Goal: Share content: Distribute website content to other platforms or users

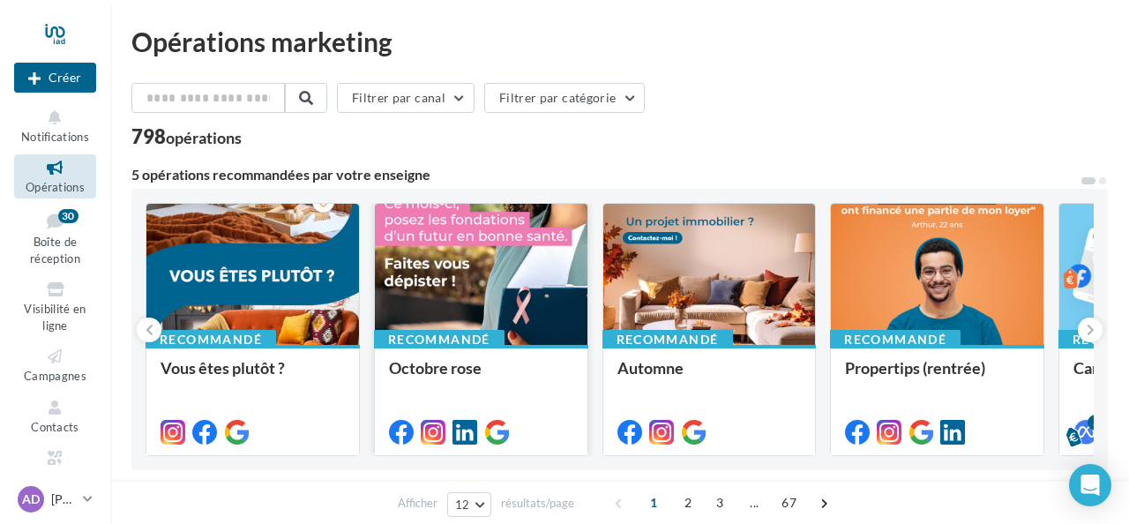
click at [497, 284] on div at bounding box center [481, 275] width 213 height 143
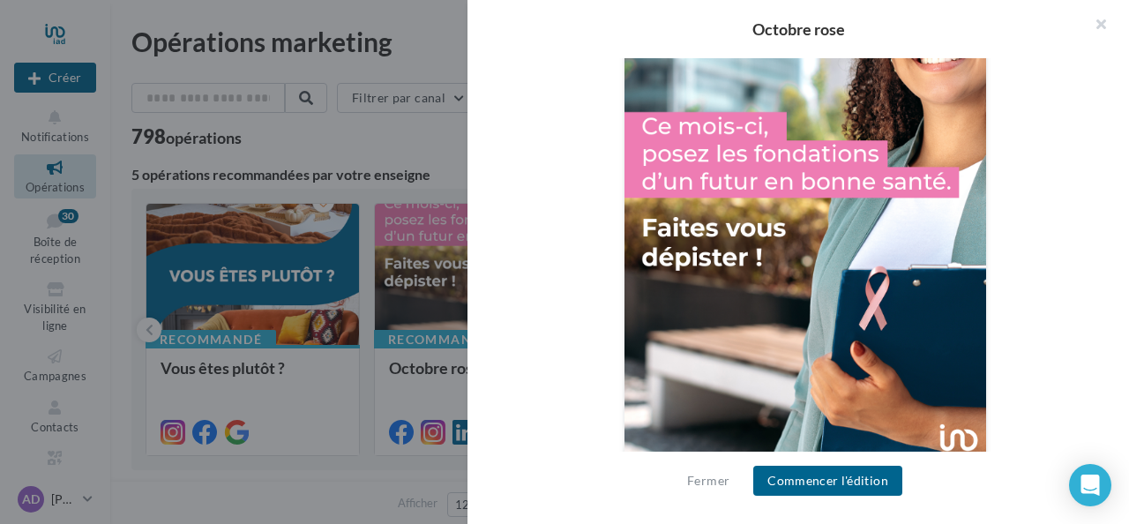
scroll to position [678, 0]
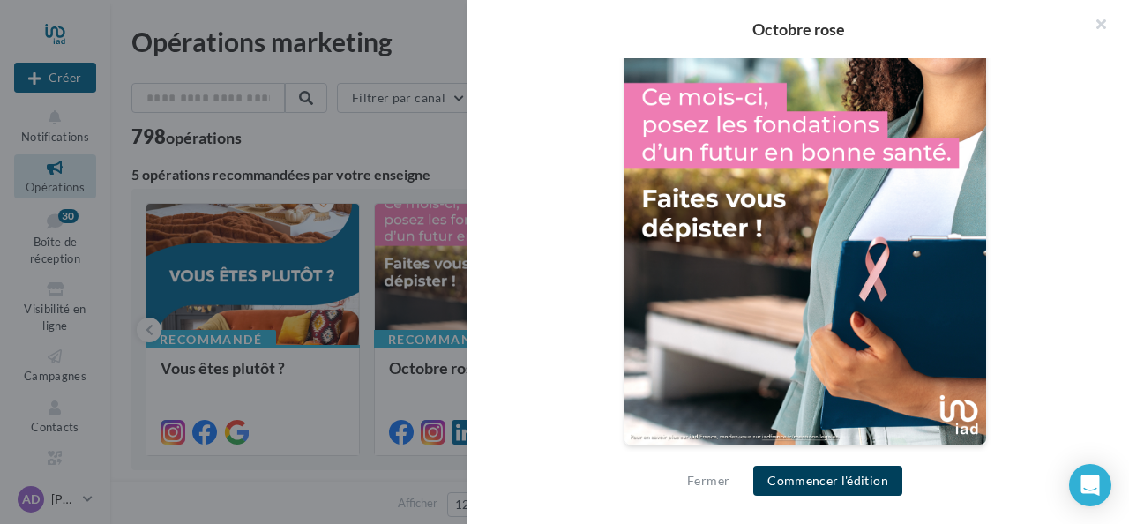
click at [796, 475] on button "Commencer l'édition" at bounding box center [827, 481] width 149 height 30
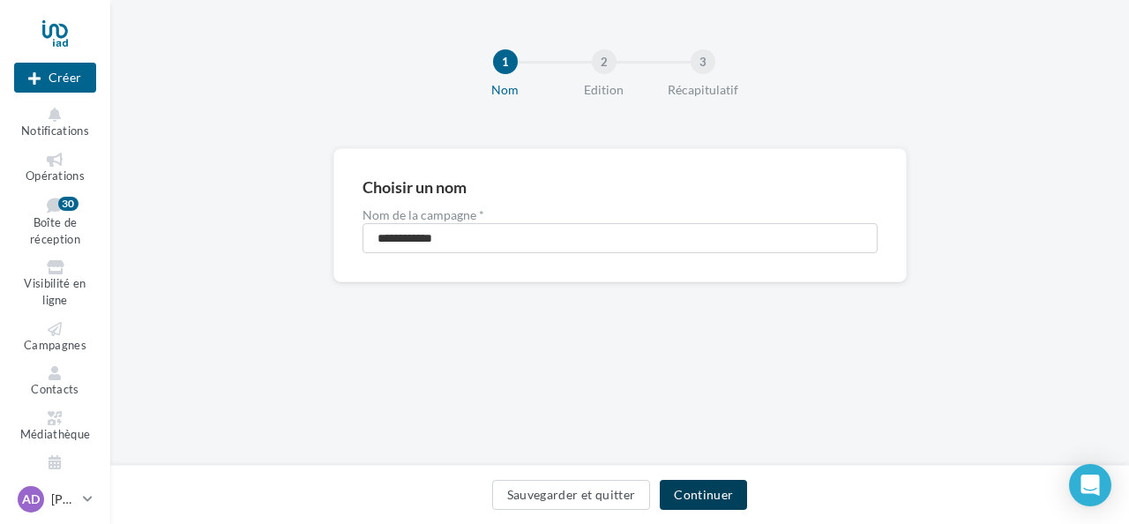
click at [699, 490] on button "Continuer" at bounding box center [703, 495] width 87 height 30
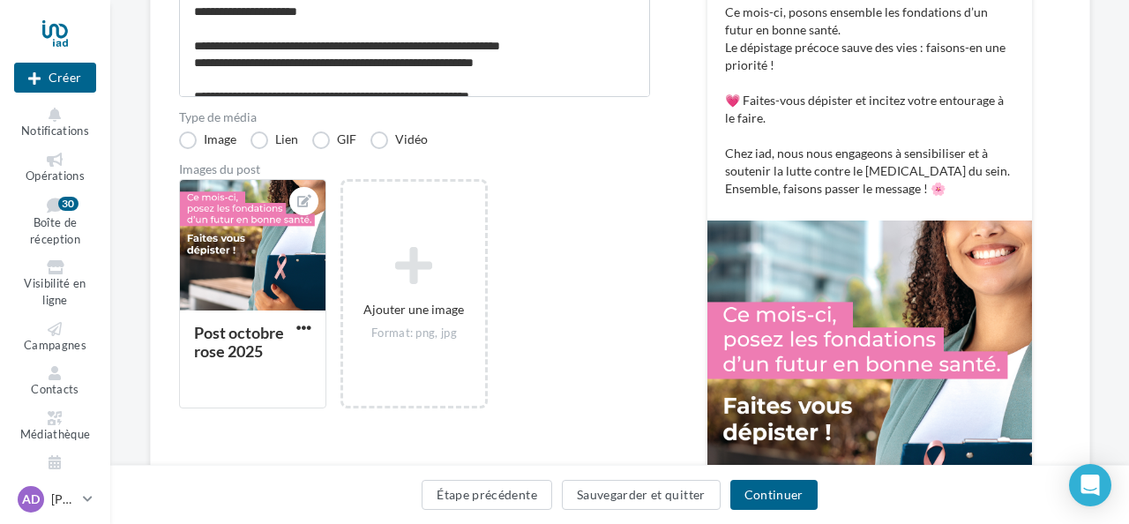
scroll to position [330, 0]
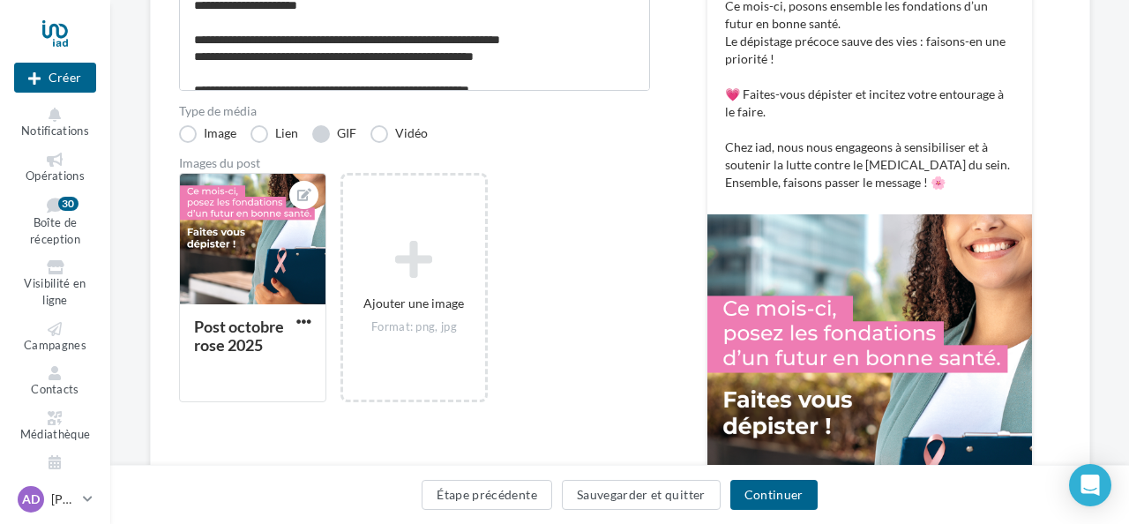
click at [325, 131] on label "GIF" at bounding box center [334, 134] width 44 height 18
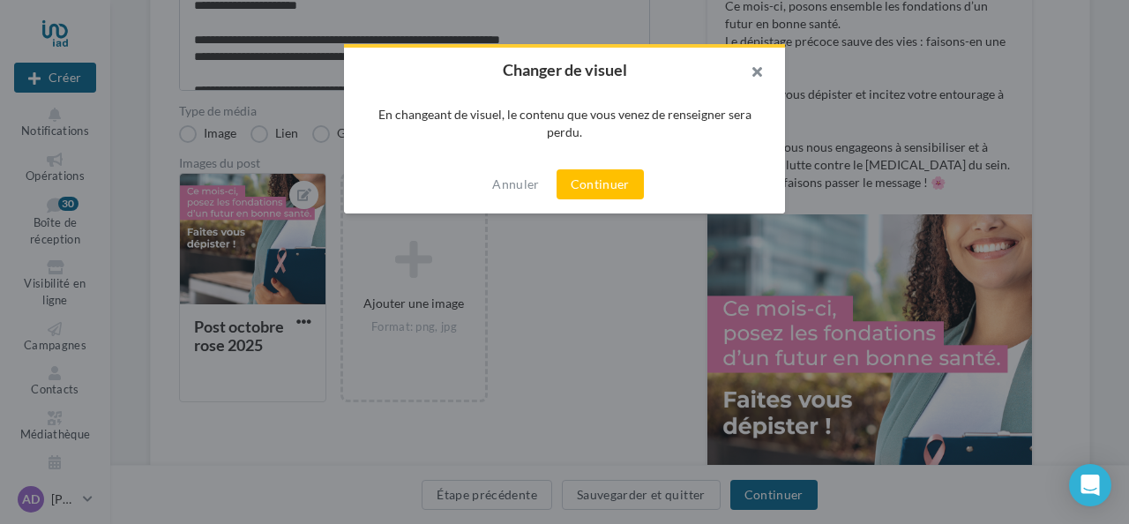
click at [762, 62] on button "button" at bounding box center [749, 74] width 71 height 53
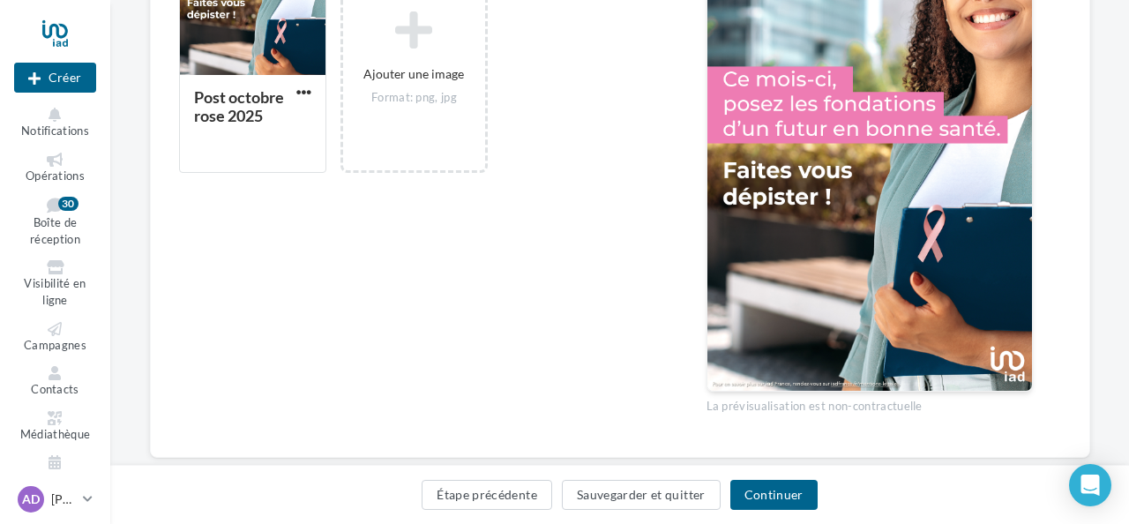
scroll to position [597, 0]
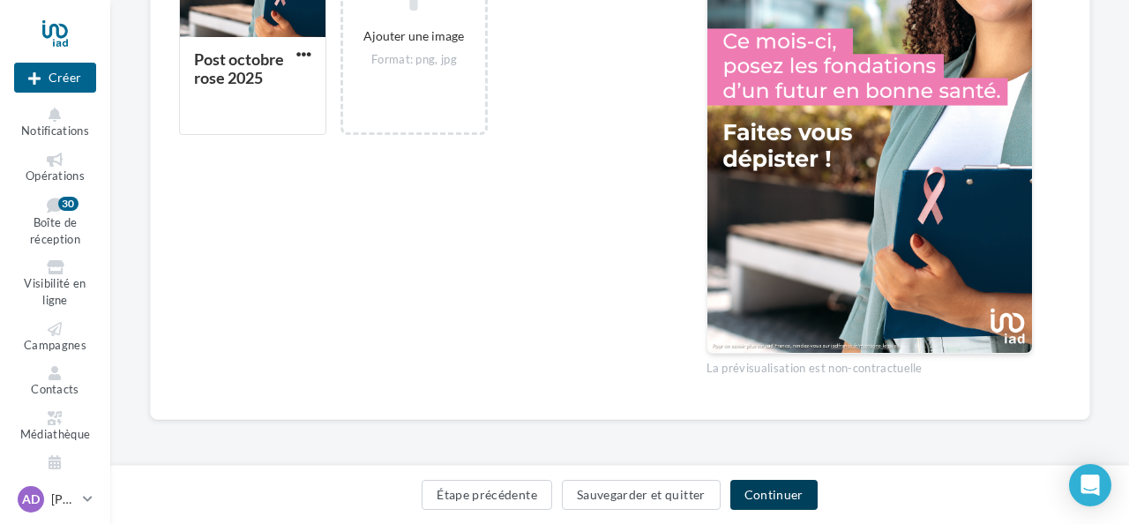
click at [776, 485] on button "Continuer" at bounding box center [773, 495] width 87 height 30
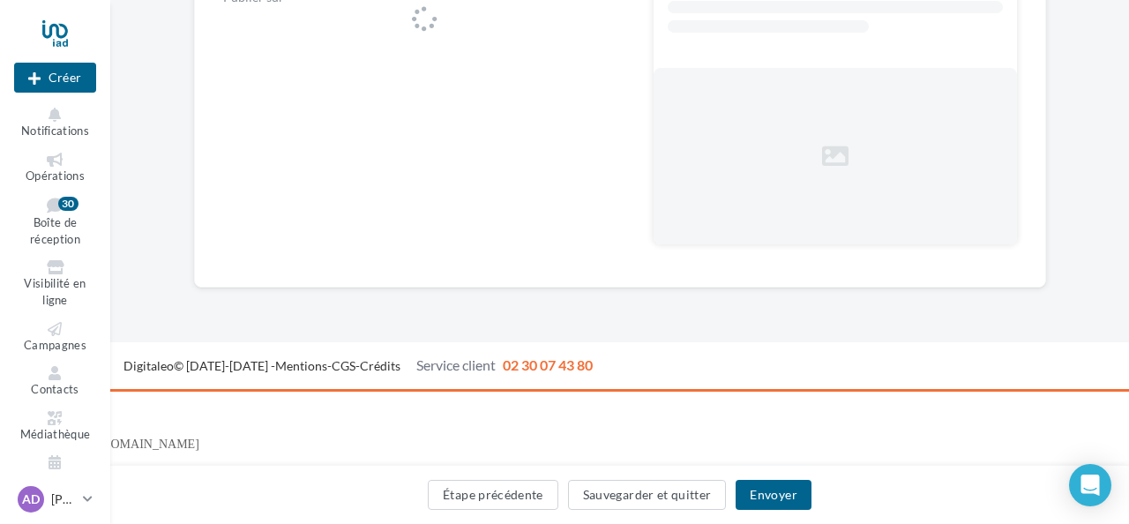
scroll to position [194, 0]
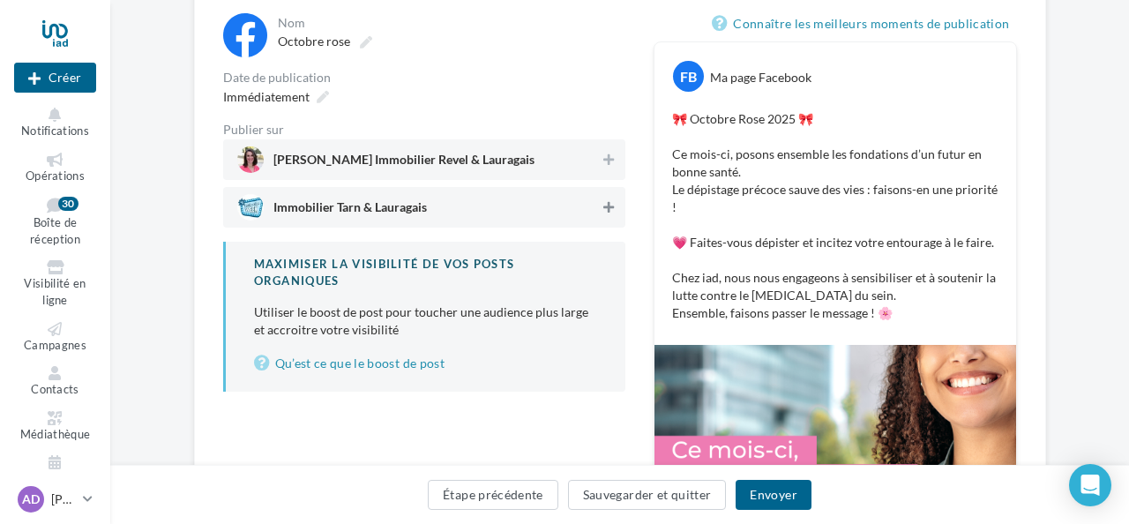
click at [608, 211] on icon at bounding box center [608, 207] width 11 height 12
click at [608, 211] on icon at bounding box center [608, 207] width 12 height 12
click at [609, 155] on icon at bounding box center [608, 159] width 11 height 12
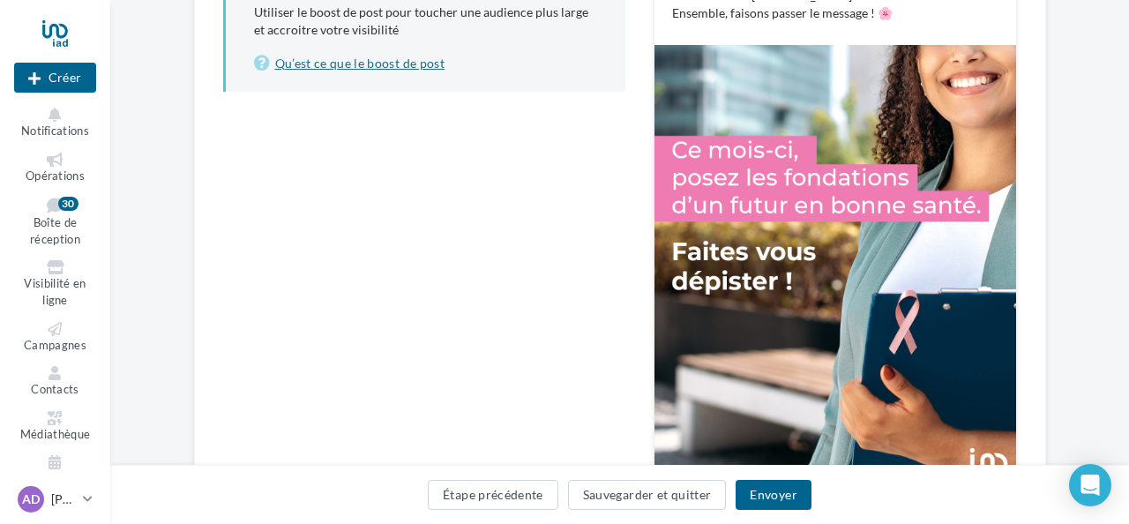
scroll to position [624, 0]
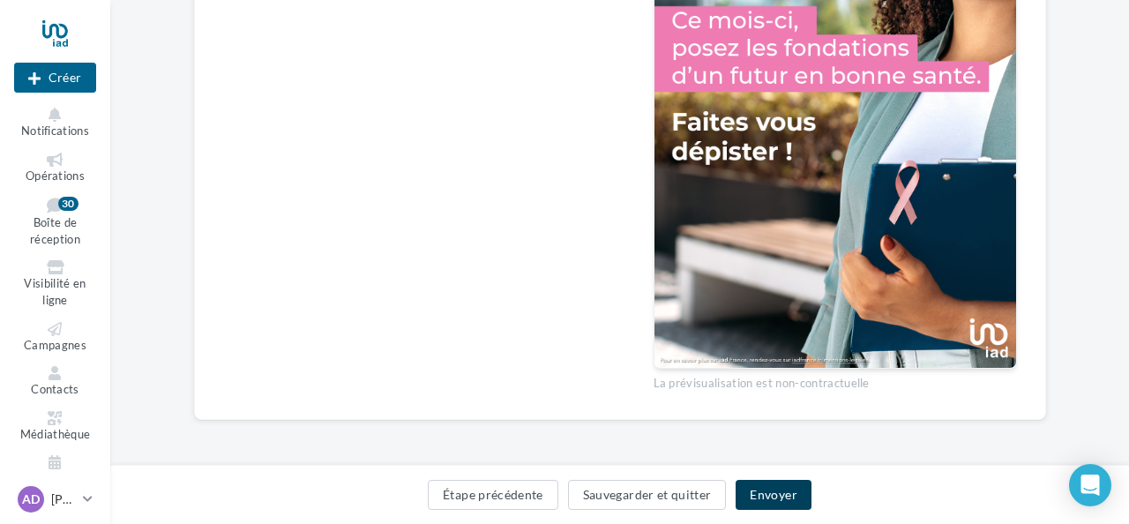
click at [766, 487] on button "Envoyer" at bounding box center [773, 495] width 75 height 30
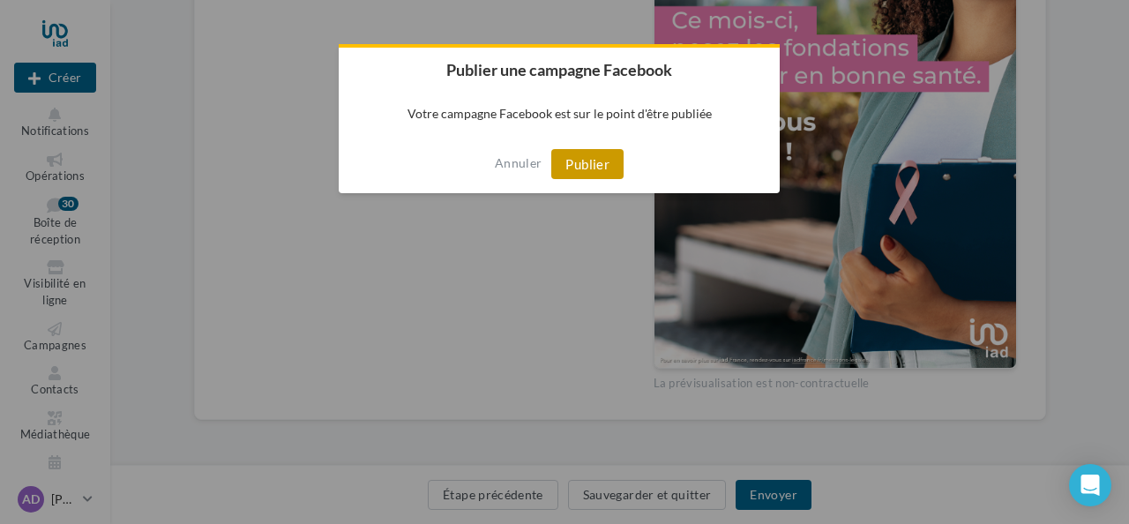
click at [592, 162] on button "Publier" at bounding box center [587, 164] width 72 height 30
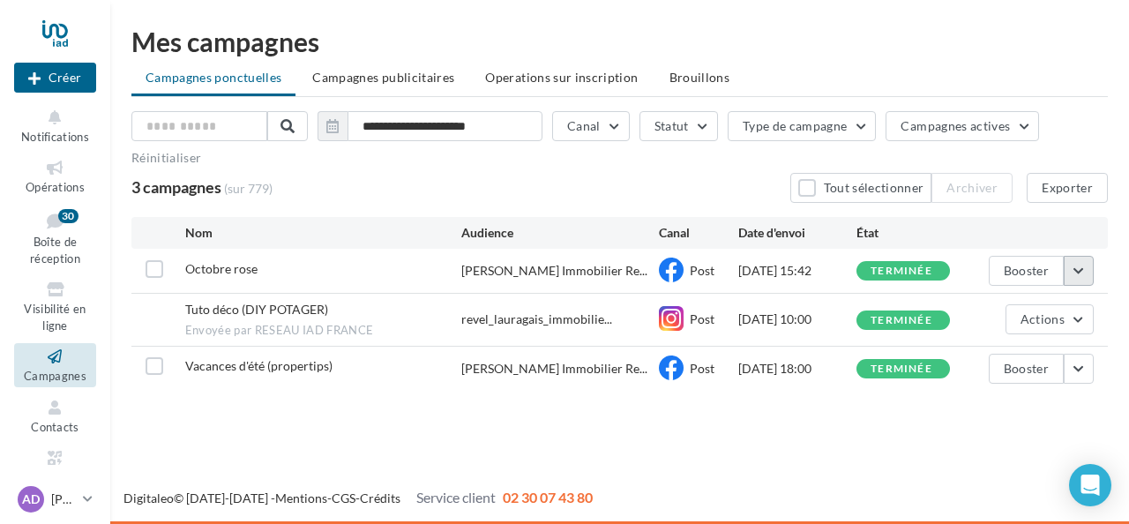
click at [1078, 277] on button "button" at bounding box center [1079, 271] width 30 height 30
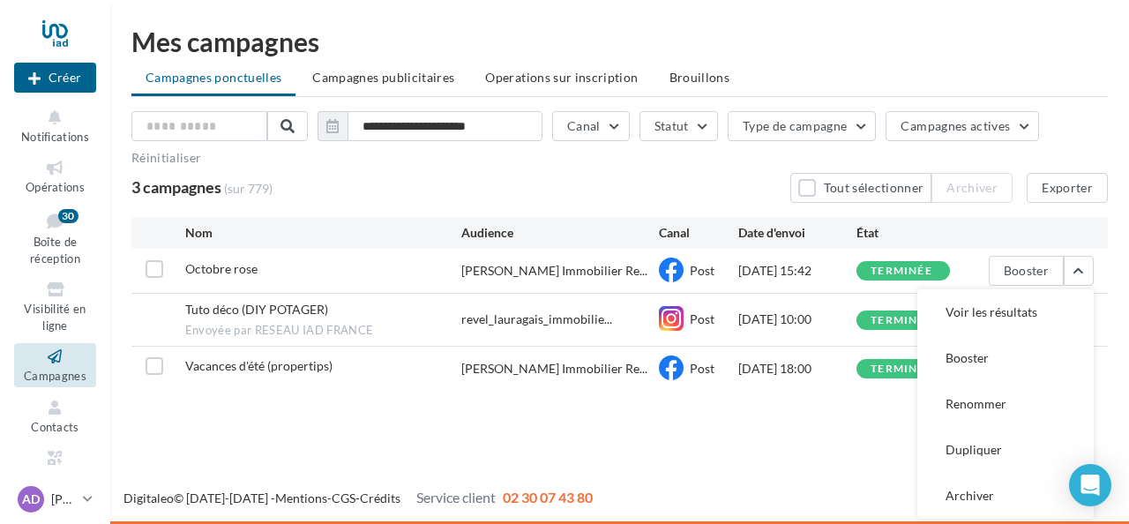
click at [613, 207] on div "**********" at bounding box center [619, 251] width 976 height 280
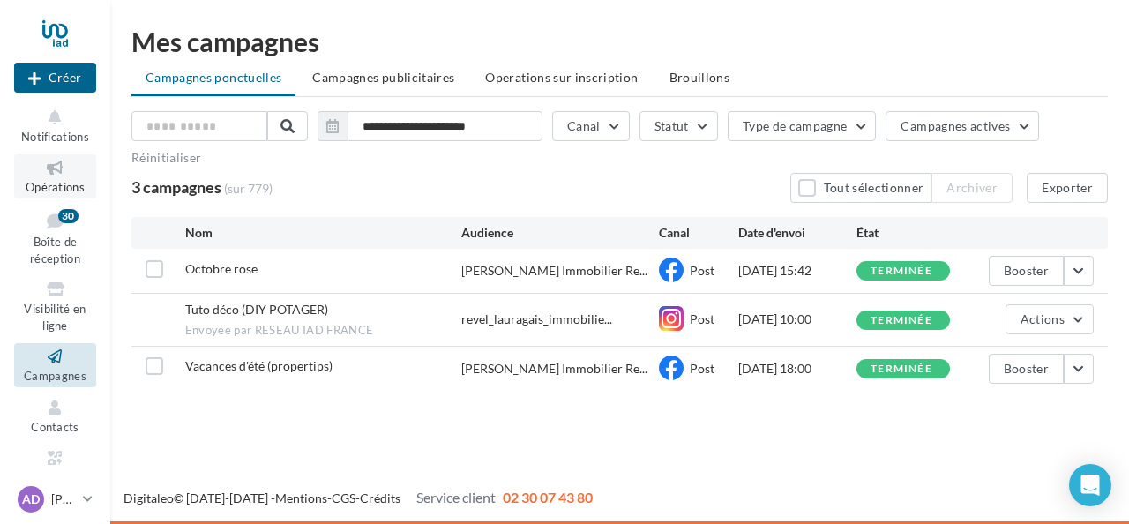
click at [55, 183] on span "Opérations" at bounding box center [55, 187] width 59 height 14
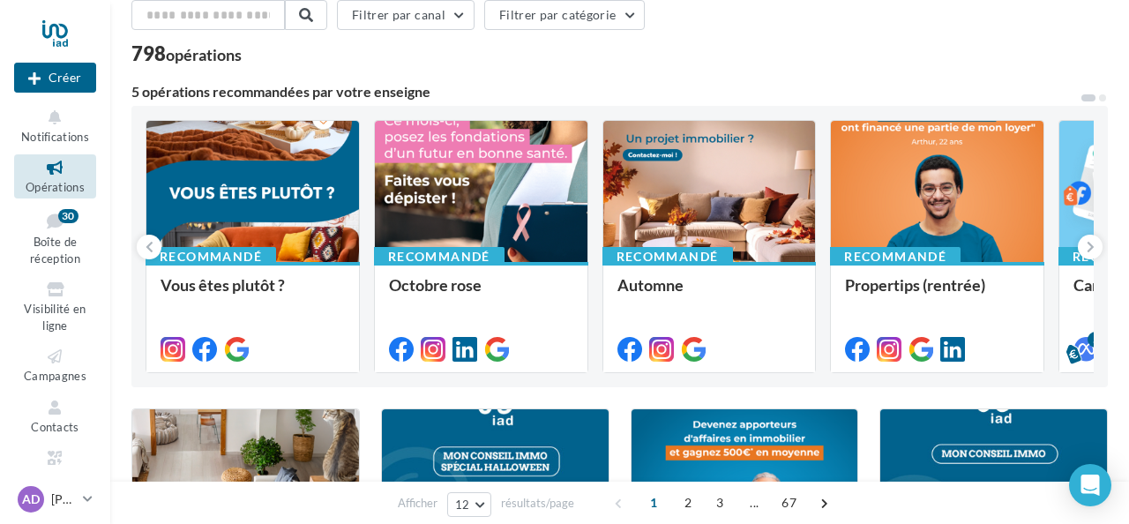
scroll to position [86, 0]
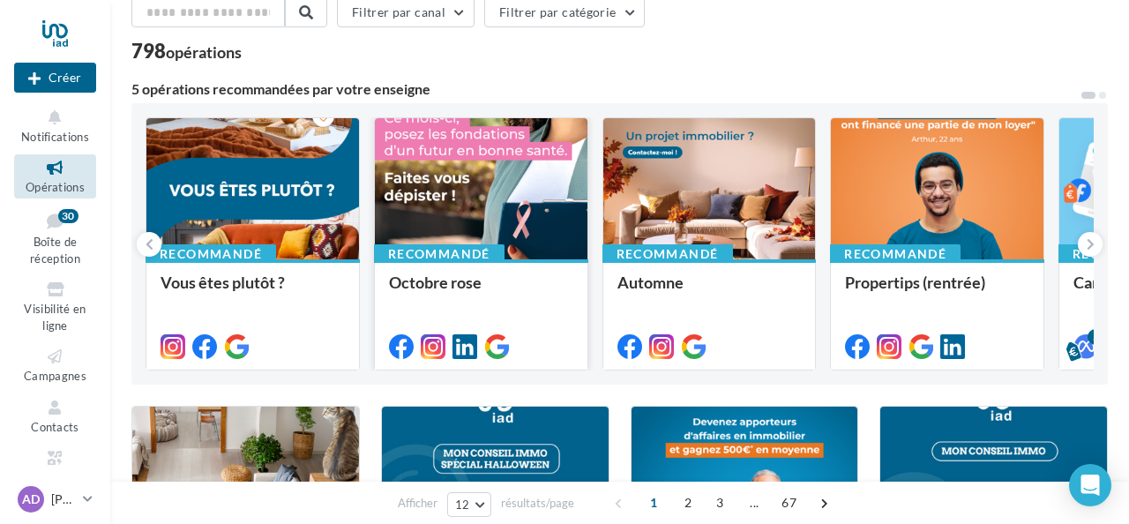
click at [468, 226] on div at bounding box center [481, 189] width 213 height 143
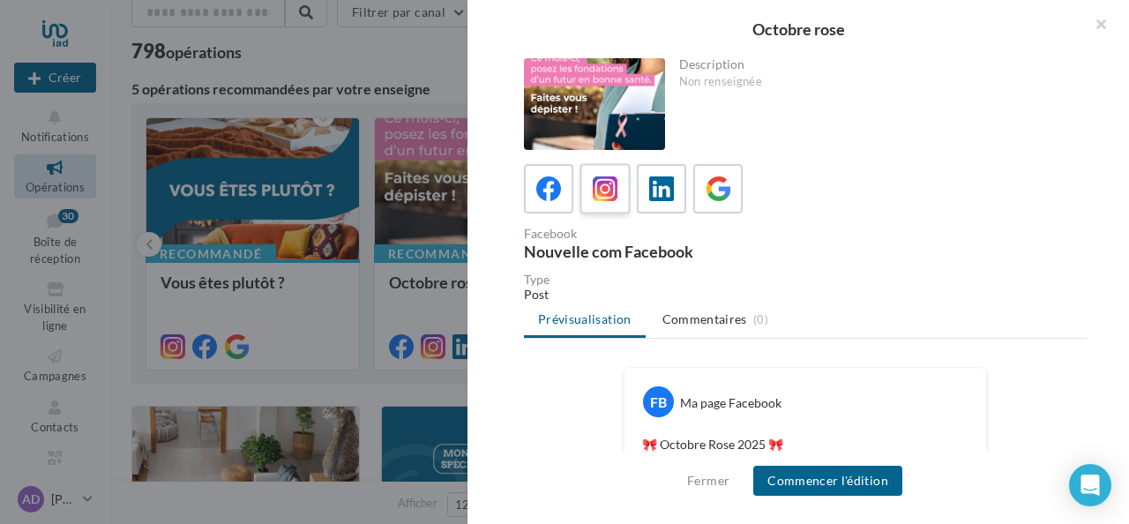
click at [603, 195] on icon at bounding box center [606, 189] width 26 height 26
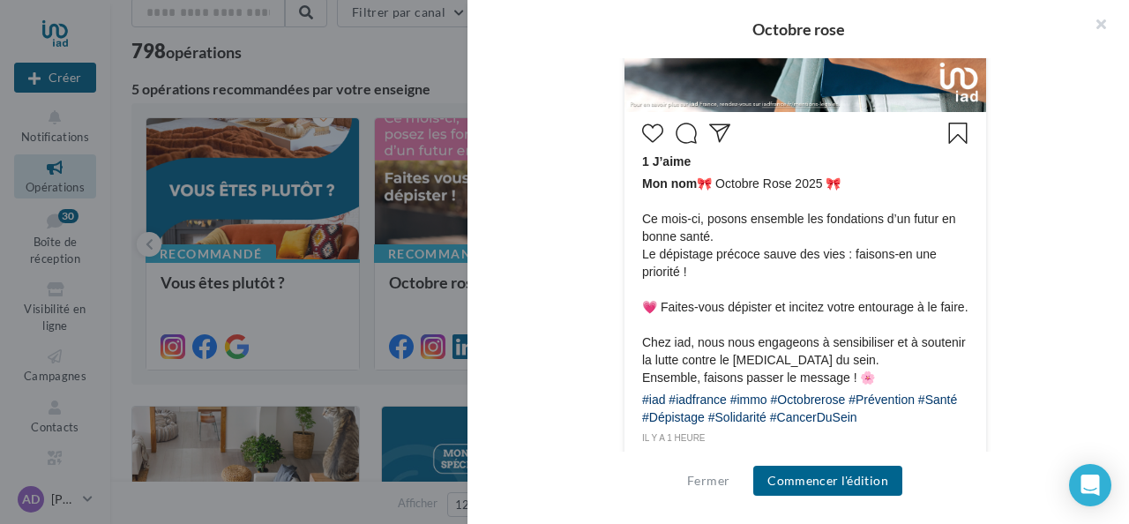
scroll to position [791, 0]
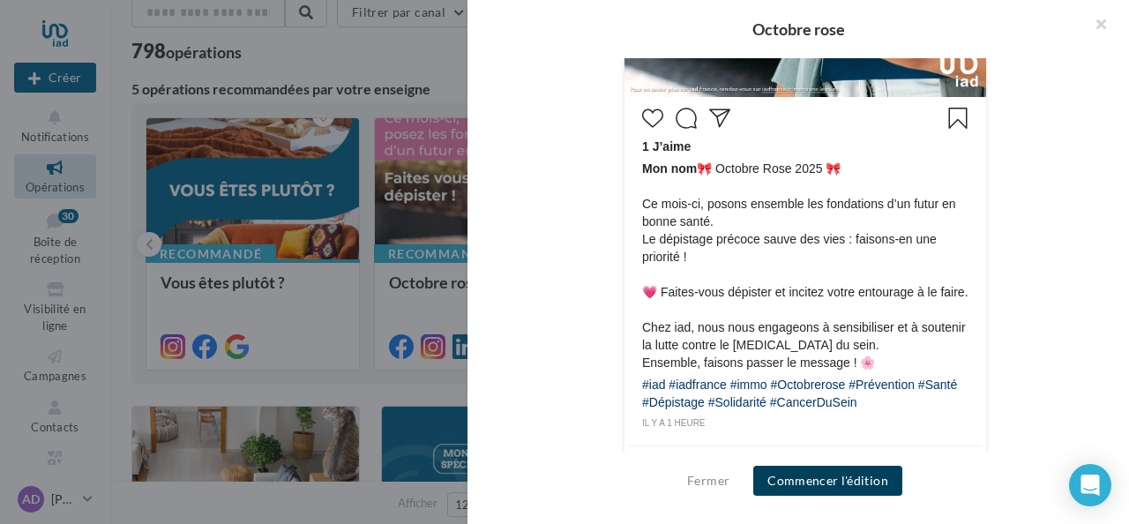
click at [801, 478] on button "Commencer l'édition" at bounding box center [827, 481] width 149 height 30
